Goal: Navigation & Orientation: Go to known website

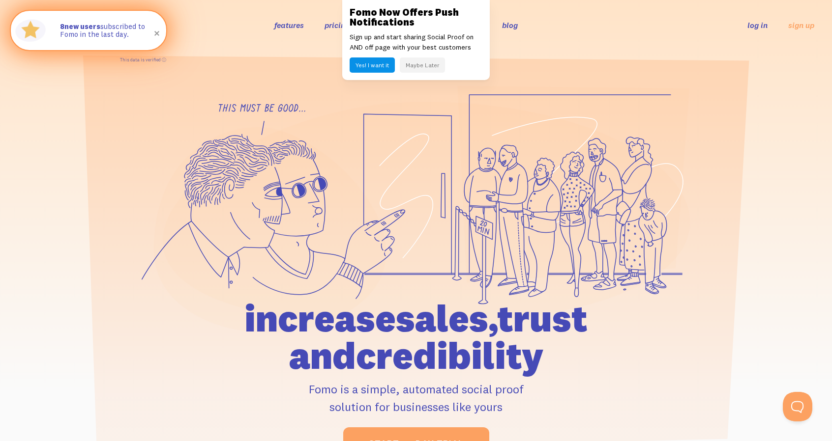
click at [158, 34] on span at bounding box center [156, 33] width 33 height 33
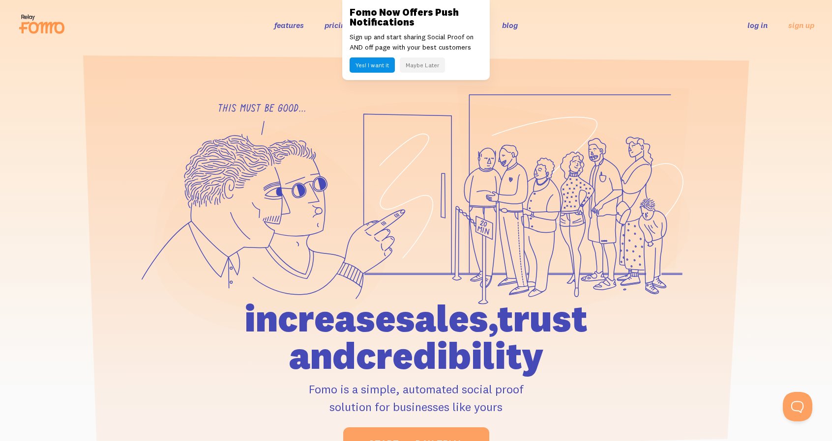
click at [408, 65] on button "Maybe Later" at bounding box center [422, 65] width 45 height 15
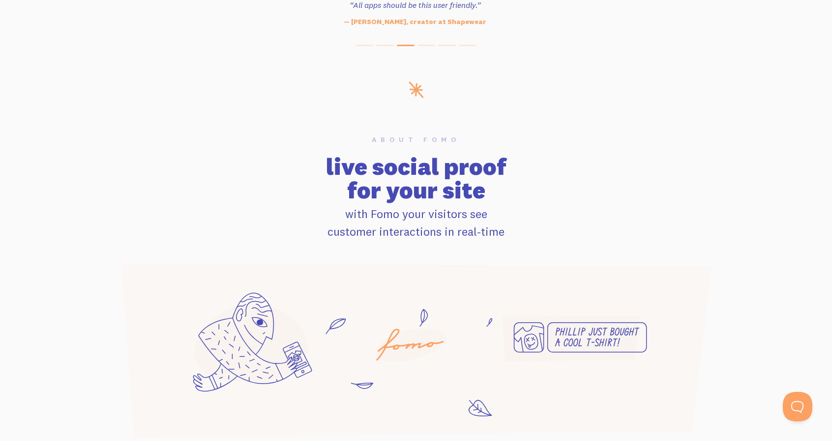
scroll to position [541, 0]
